Goal: Task Accomplishment & Management: Manage account settings

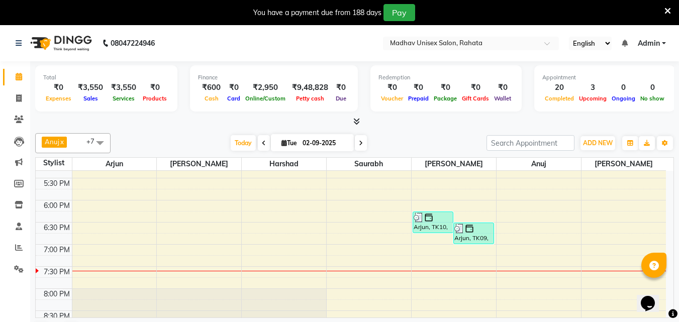
scroll to position [501, 0]
click at [260, 242] on div "6:00 AM 6:30 AM 7:00 AM 7:30 AM 8:00 AM 8:30 AM 9:00 AM 9:30 AM 10:00 AM 10:30 …" at bounding box center [351, 46] width 631 height 752
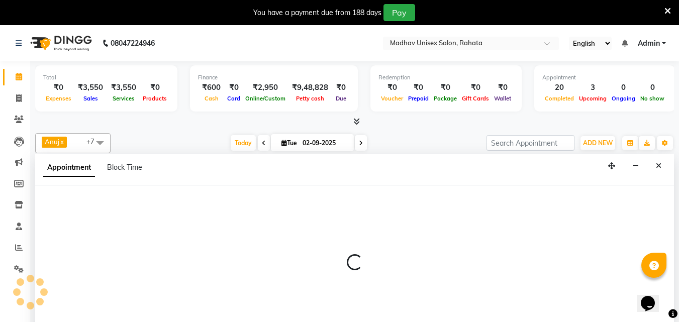
scroll to position [26, 0]
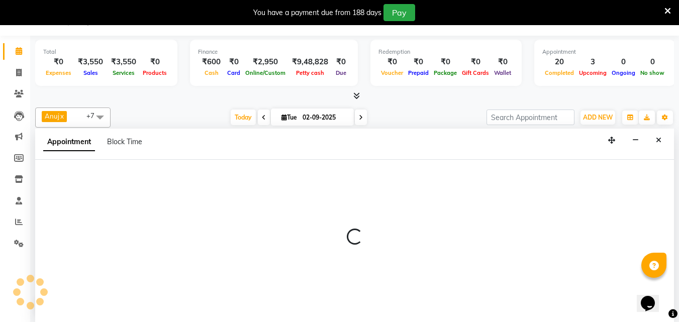
select select "14048"
select select "tentative"
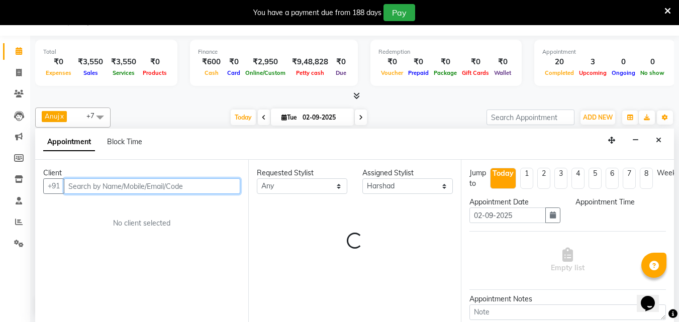
select select "1125"
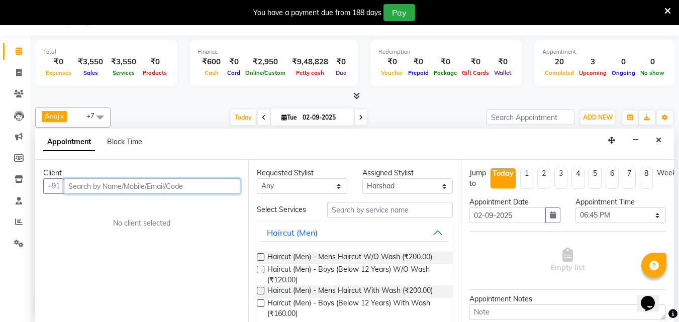
click at [169, 189] on input "text" at bounding box center [152, 186] width 176 height 16
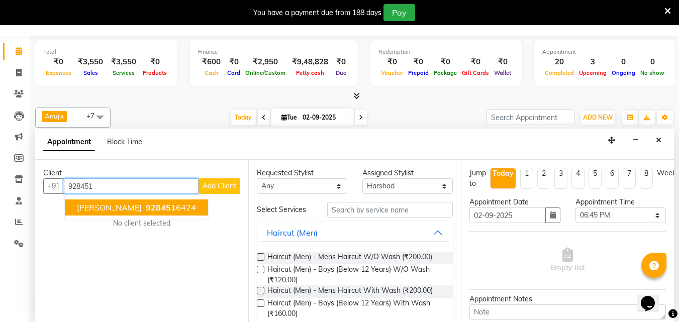
click at [180, 209] on ngb-highlight "928451 6424" at bounding box center [170, 208] width 52 height 10
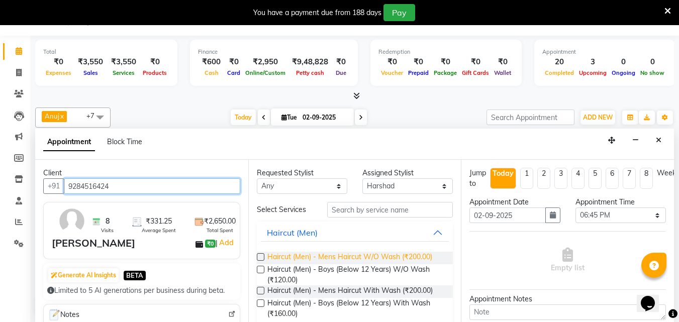
type input "9284516424"
click at [407, 257] on span "Haircut (Men) - Mens Haircut W/O Wash (₹200.00)" at bounding box center [349, 258] width 165 height 13
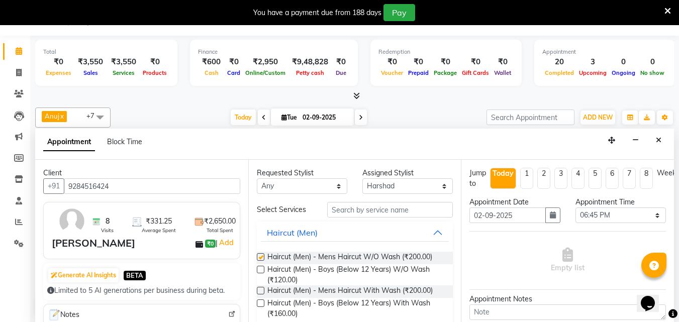
checkbox input "false"
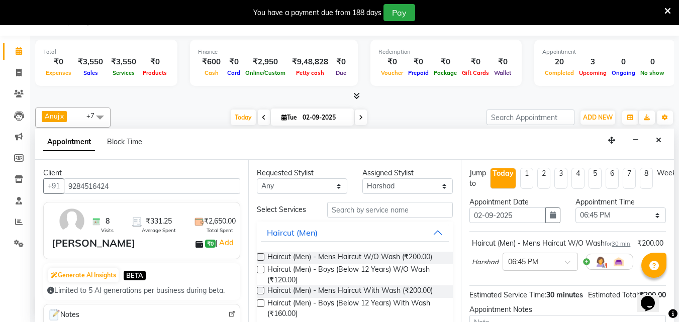
scroll to position [131, 0]
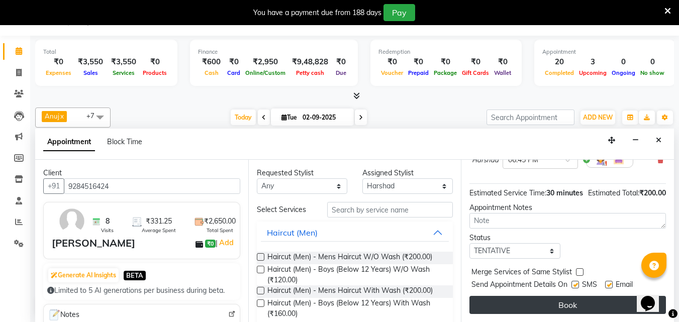
click at [525, 297] on button "Book" at bounding box center [568, 305] width 197 height 18
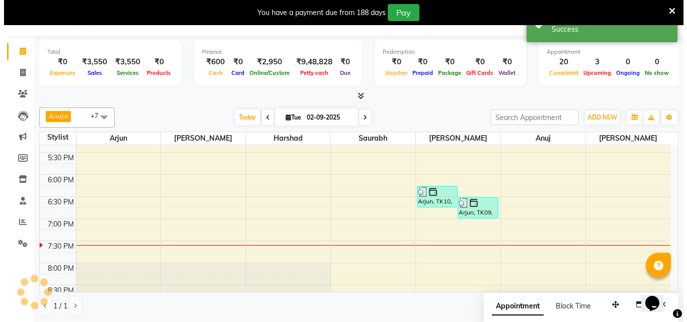
scroll to position [0, 0]
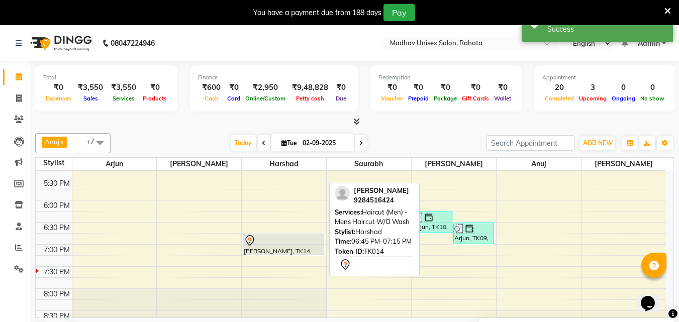
click at [275, 244] on div at bounding box center [283, 241] width 79 height 12
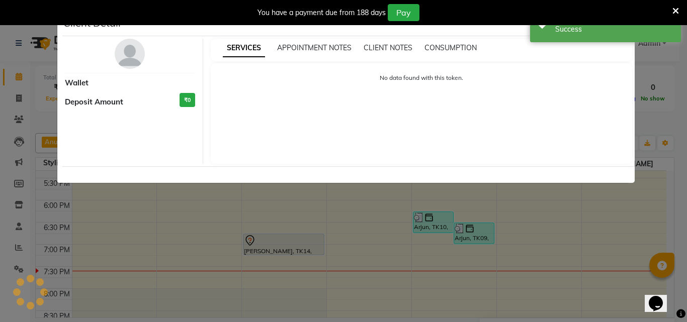
select select "7"
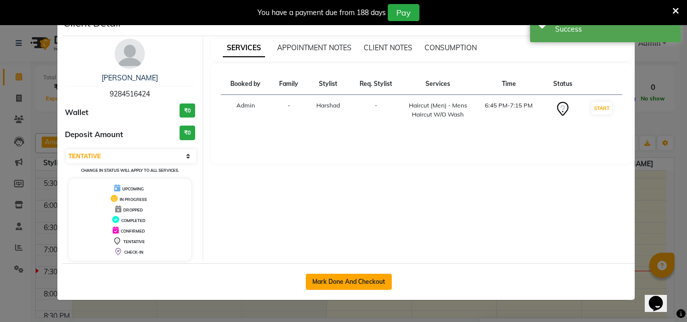
click at [379, 284] on button "Mark Done And Checkout" at bounding box center [349, 282] width 86 height 16
select select "service"
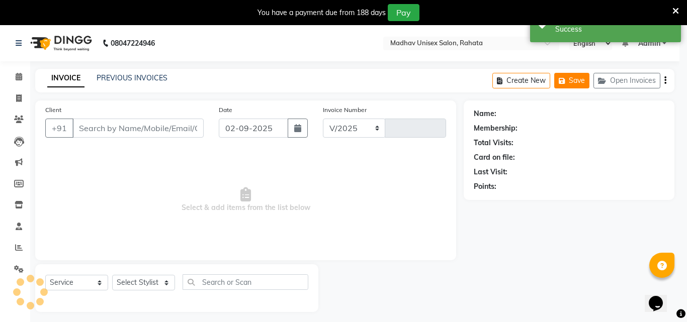
select select "870"
type input "2756"
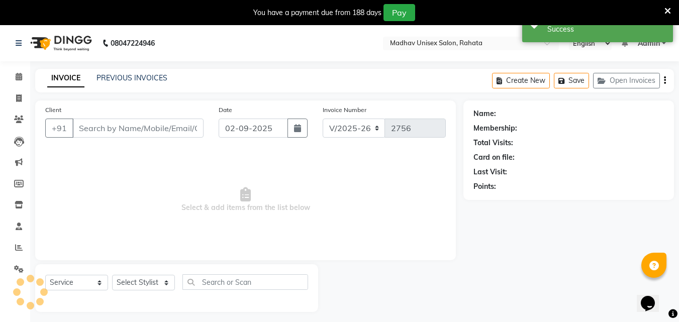
type input "9284516424"
select select "14048"
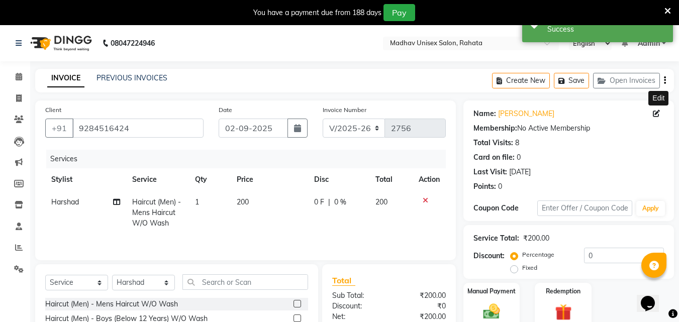
click at [657, 113] on icon at bounding box center [656, 113] width 7 height 7
select select "[DEMOGRAPHIC_DATA]"
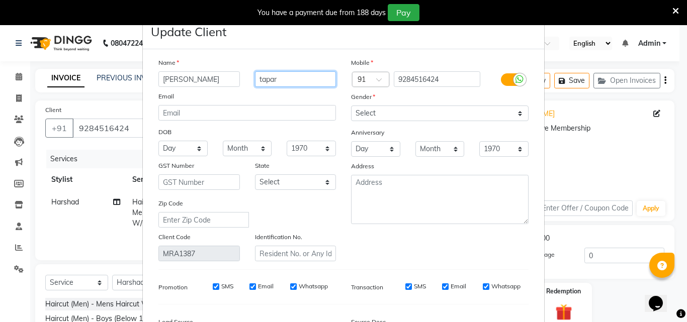
click at [297, 78] on input "tapar" at bounding box center [295, 79] width 81 height 16
type input "t"
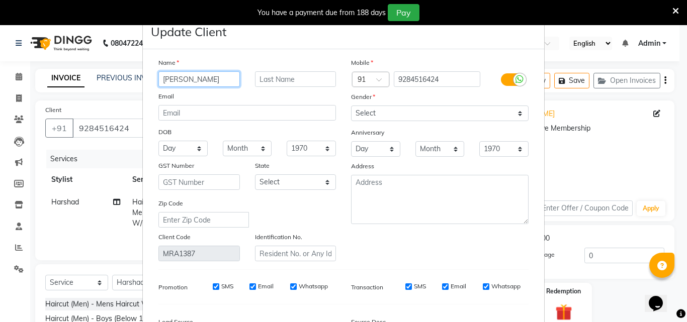
click at [222, 76] on input "[PERSON_NAME]" at bounding box center [198, 79] width 81 height 16
type input "a"
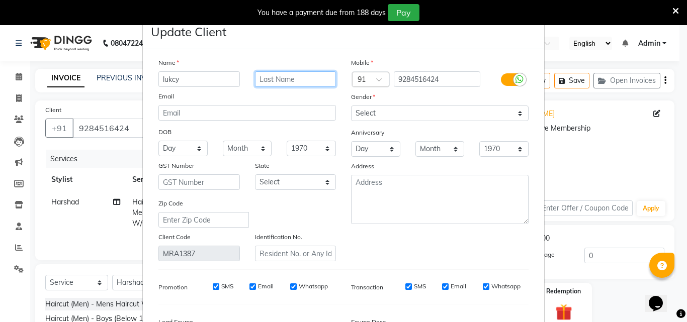
click at [284, 77] on input "text" at bounding box center [295, 79] width 81 height 16
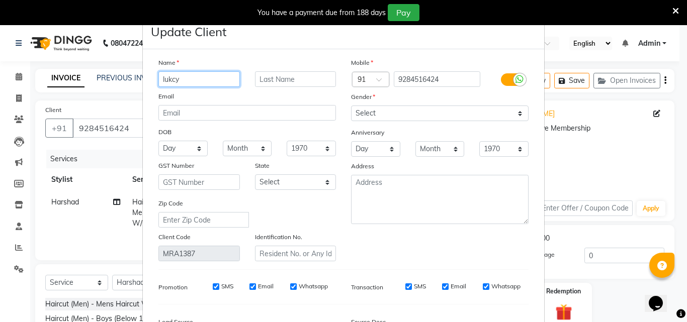
click at [167, 78] on input "lukcy" at bounding box center [198, 79] width 81 height 16
click at [174, 78] on input "luckcy" at bounding box center [198, 79] width 81 height 16
type input "lucky"
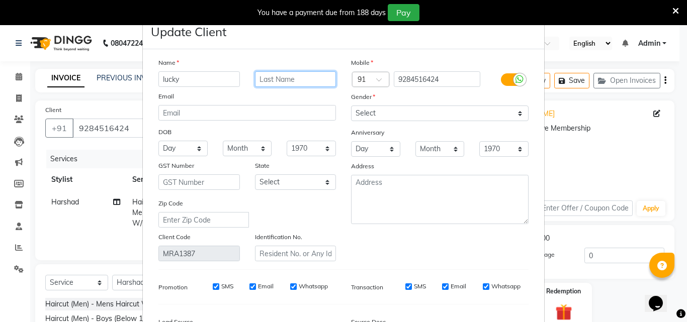
click at [294, 80] on input "text" at bounding box center [295, 79] width 81 height 16
type input "[PERSON_NAME]"
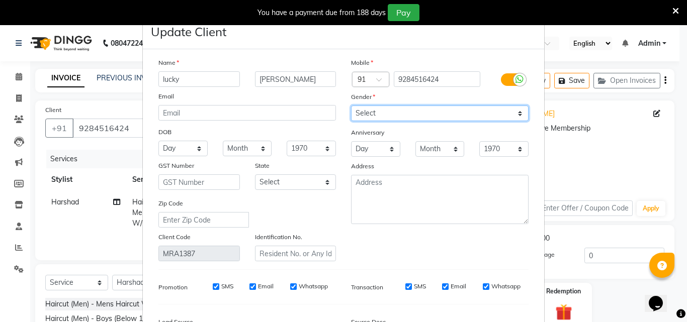
click at [393, 116] on select "Select [DEMOGRAPHIC_DATA] [DEMOGRAPHIC_DATA] Other Prefer Not To Say" at bounding box center [439, 114] width 177 height 16
click at [351, 106] on select "Select [DEMOGRAPHIC_DATA] [DEMOGRAPHIC_DATA] Other Prefer Not To Say" at bounding box center [439, 114] width 177 height 16
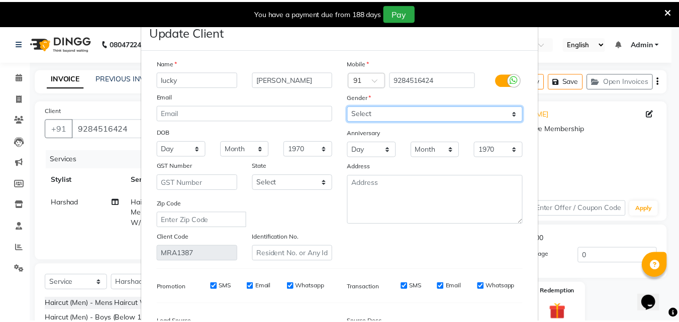
scroll to position [124, 0]
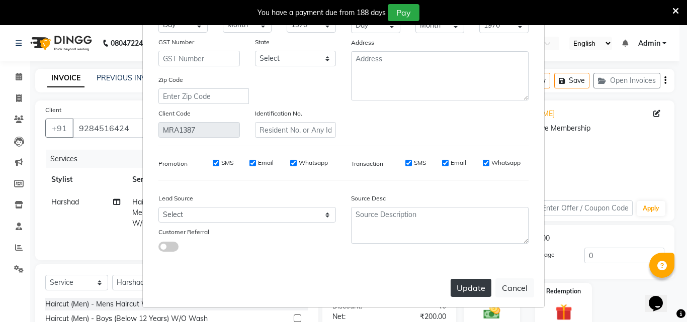
click at [469, 288] on button "Update" at bounding box center [471, 288] width 41 height 18
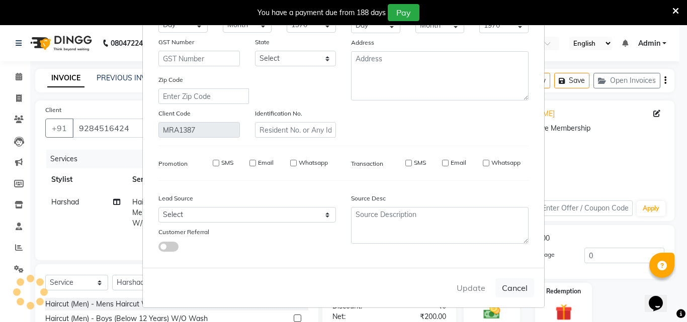
select select
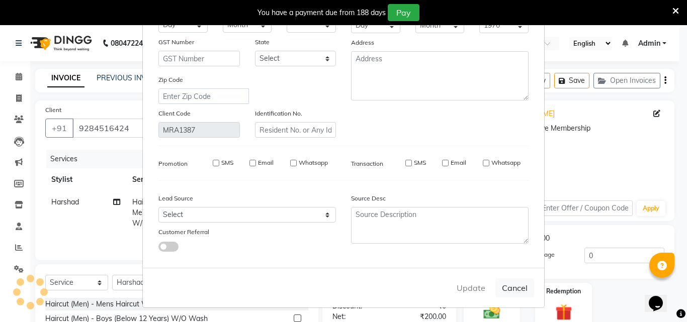
select select
checkbox input "false"
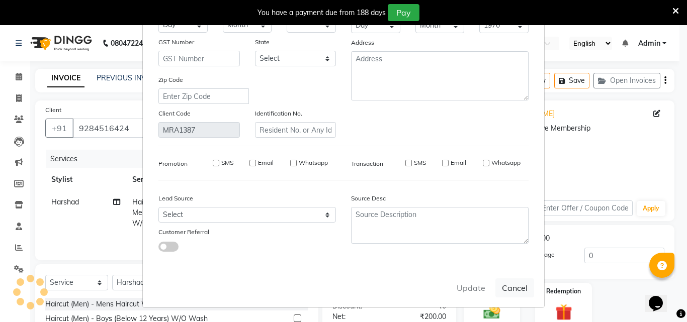
checkbox input "false"
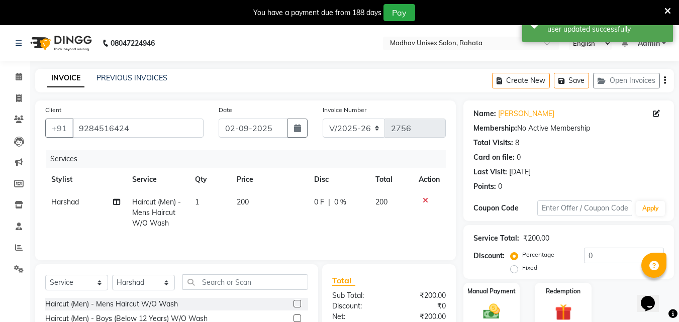
click at [258, 210] on td "200" at bounding box center [269, 213] width 77 height 44
select select "14048"
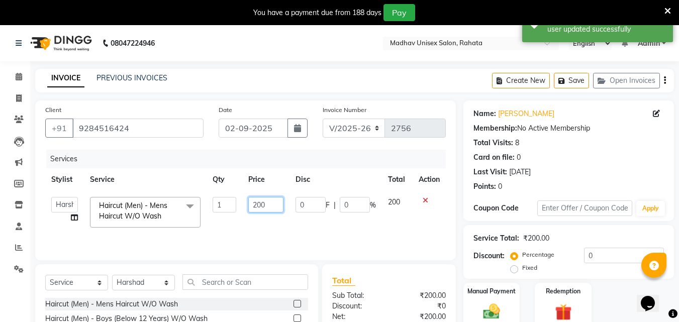
click at [263, 202] on input "200" at bounding box center [265, 205] width 35 height 16
type input "250"
click at [504, 304] on img at bounding box center [492, 312] width 28 height 20
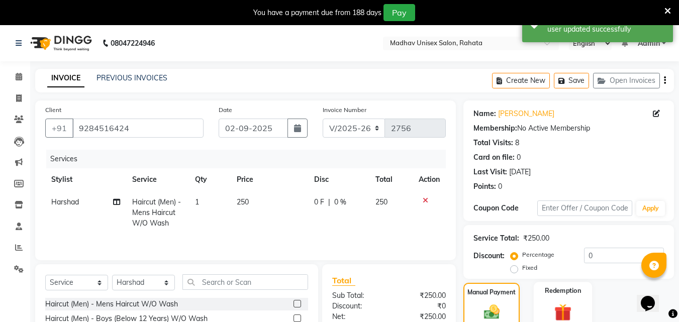
scroll to position [189, 0]
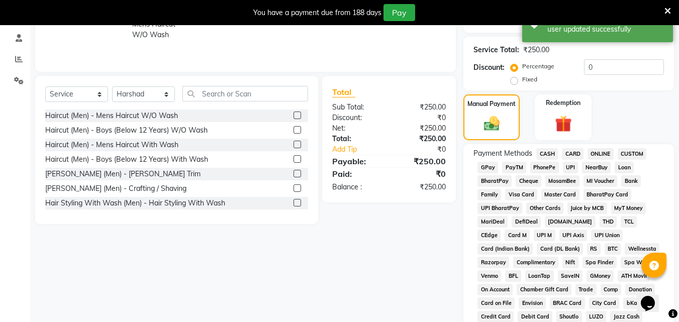
click at [539, 165] on span "PhonePe" at bounding box center [544, 168] width 29 height 12
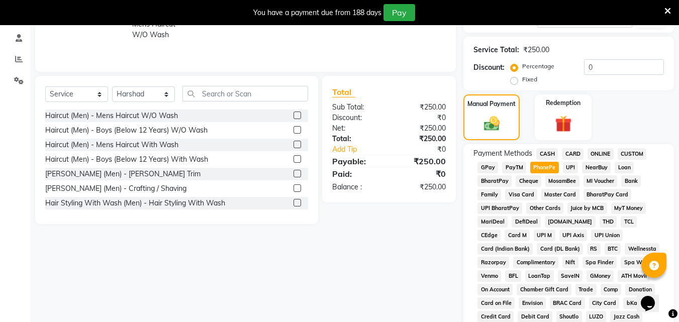
scroll to position [436, 0]
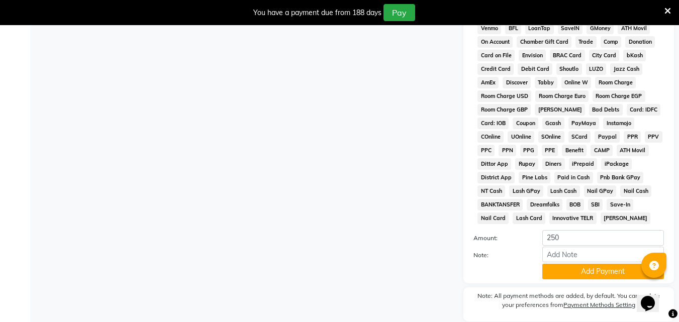
click at [583, 280] on div "Payment Methods CASH CARD ONLINE CUSTOM GPay PayTM PhonePe UPI NearBuy Loan Bha…" at bounding box center [569, 89] width 211 height 387
click at [582, 277] on button "Add Payment" at bounding box center [604, 272] width 122 height 16
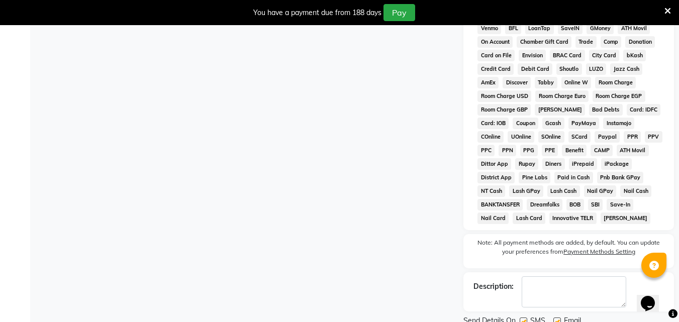
scroll to position [475, 0]
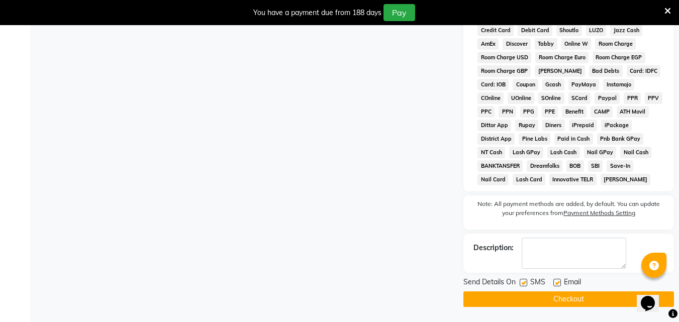
click at [579, 297] on button "Checkout" at bounding box center [569, 300] width 211 height 16
